Goal: Information Seeking & Learning: Check status

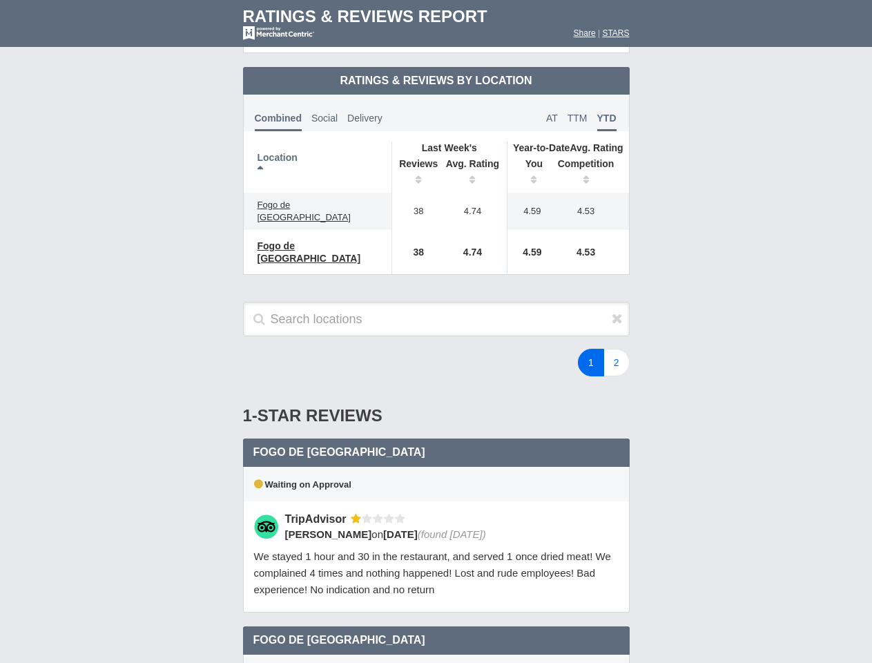
scroll to position [669, 0]
click at [436, 349] on div "1 2" at bounding box center [523, 363] width 242 height 28
click at [318, 155] on th "Location" at bounding box center [318, 167] width 149 height 51
click at [415, 162] on th "Reviews" at bounding box center [415, 173] width 47 height 39
click at [473, 162] on th "Avg. Rating" at bounding box center [473, 173] width 69 height 39
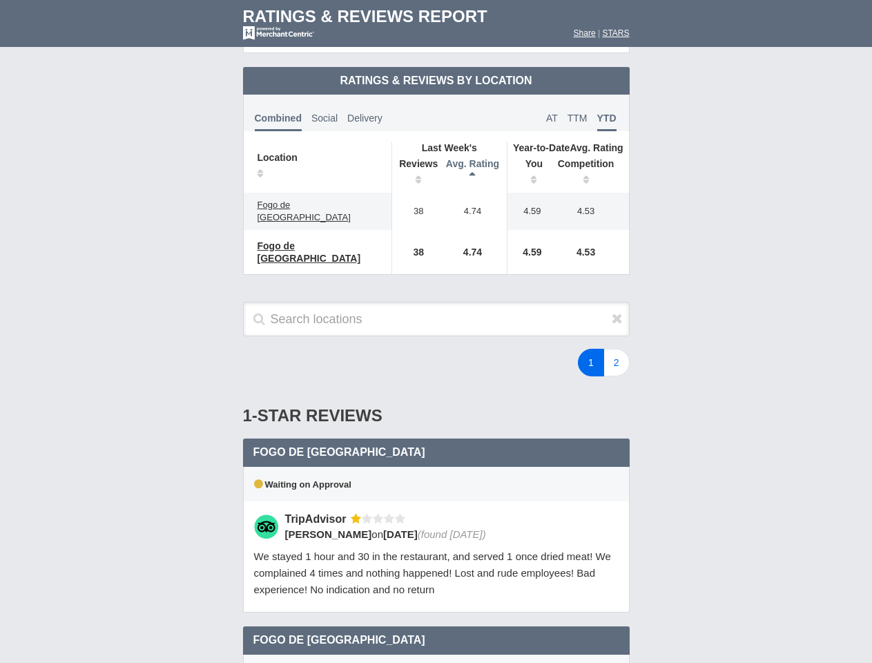
click at [529, 162] on th "You" at bounding box center [529, 173] width 43 height 39
click at [590, 162] on th "Competition" at bounding box center [590, 173] width 79 height 39
click at [437, 467] on div "Waiting on Approval" at bounding box center [436, 484] width 387 height 35
click at [618, 312] on icon at bounding box center [617, 319] width 11 height 14
